Goal: Task Accomplishment & Management: Manage account settings

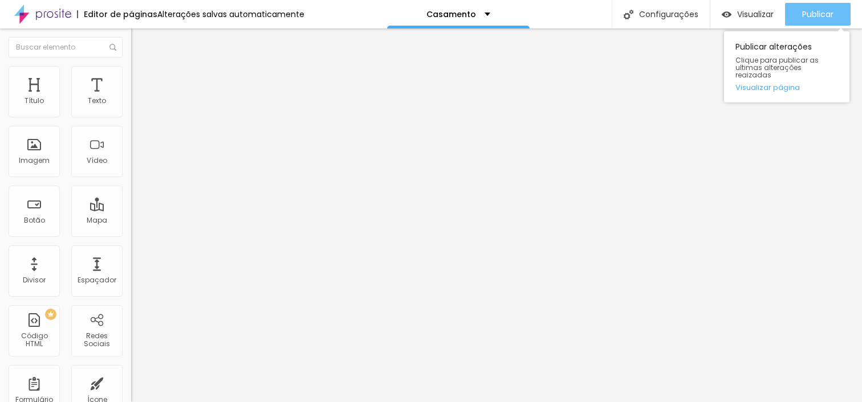
click at [824, 8] on div "Publicar" at bounding box center [817, 14] width 31 height 23
click at [814, 10] on span "Publicar" at bounding box center [817, 14] width 31 height 9
click at [805, 10] on span "Publicar" at bounding box center [817, 14] width 31 height 9
click at [817, 10] on span "Publicar" at bounding box center [817, 14] width 31 height 9
click at [814, 14] on span "Publicar" at bounding box center [817, 14] width 31 height 9
